Goal: Find specific page/section: Find specific page/section

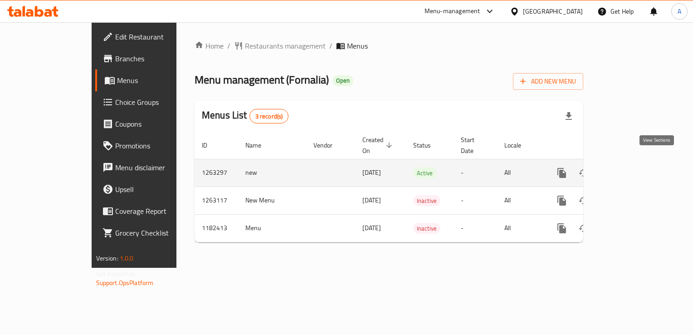
click at [633, 167] on icon "enhanced table" at bounding box center [627, 172] width 11 height 11
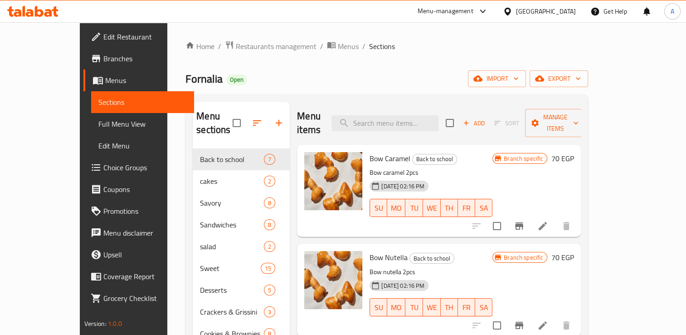
click at [50, 10] on icon at bounding box center [48, 13] width 8 height 8
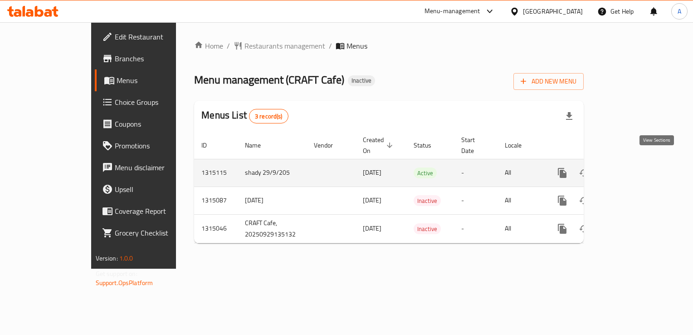
click at [632, 169] on icon "enhanced table" at bounding box center [628, 173] width 8 height 8
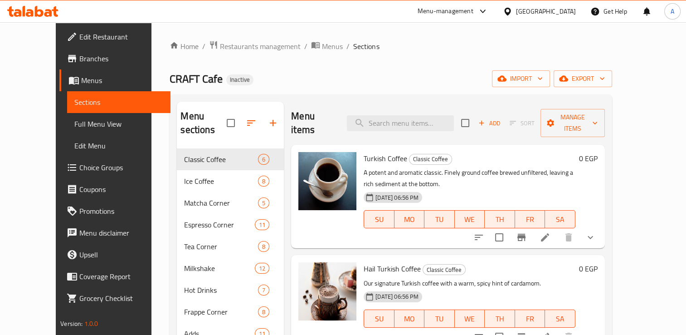
click at [38, 14] on icon at bounding box center [32, 11] width 51 height 11
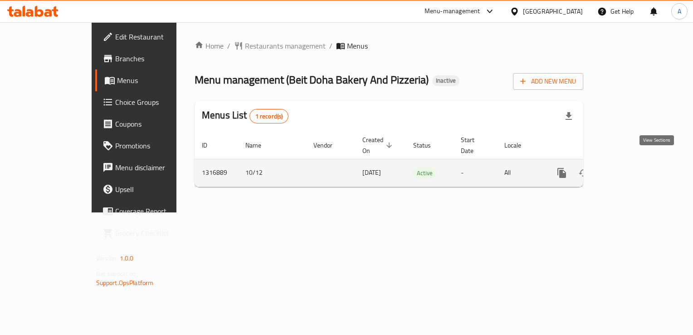
click at [631, 169] on icon "enhanced table" at bounding box center [627, 173] width 8 height 8
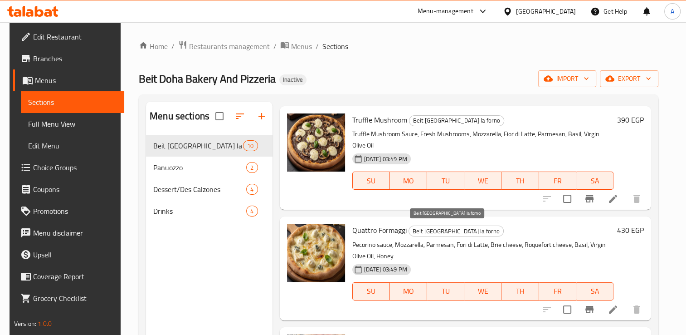
scroll to position [455, 0]
click at [57, 54] on span "Branches" at bounding box center [75, 58] width 84 height 11
